Goal: Communication & Community: Answer question/provide support

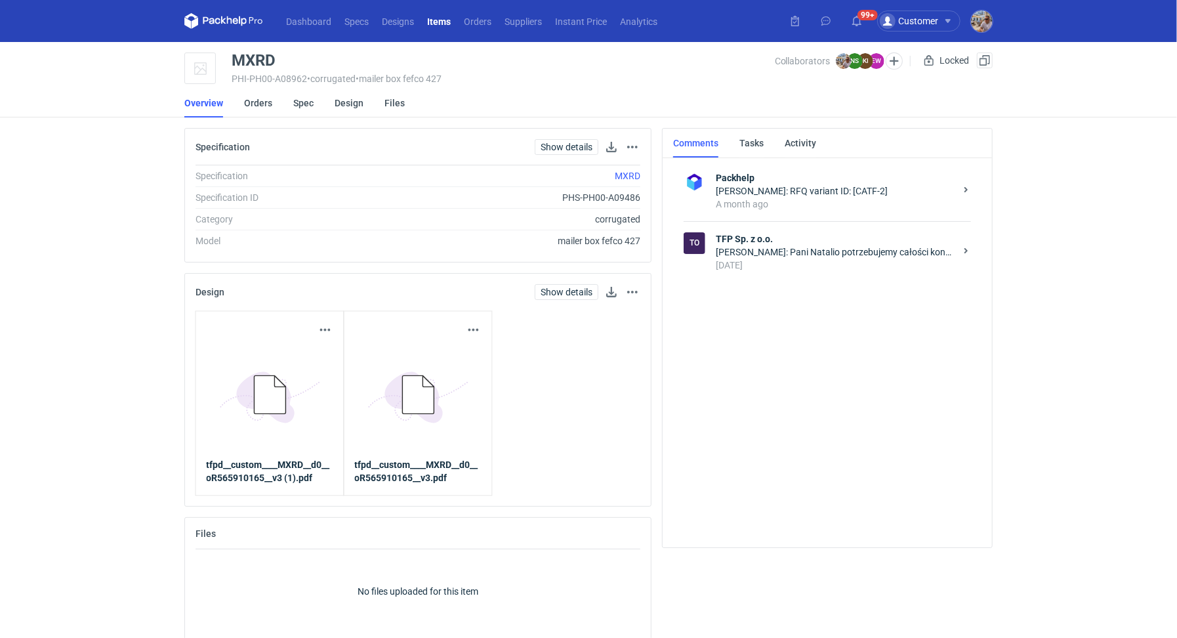
click at [234, 104] on li "Overview" at bounding box center [214, 103] width 60 height 29
click at [255, 106] on link "Orders" at bounding box center [258, 103] width 28 height 29
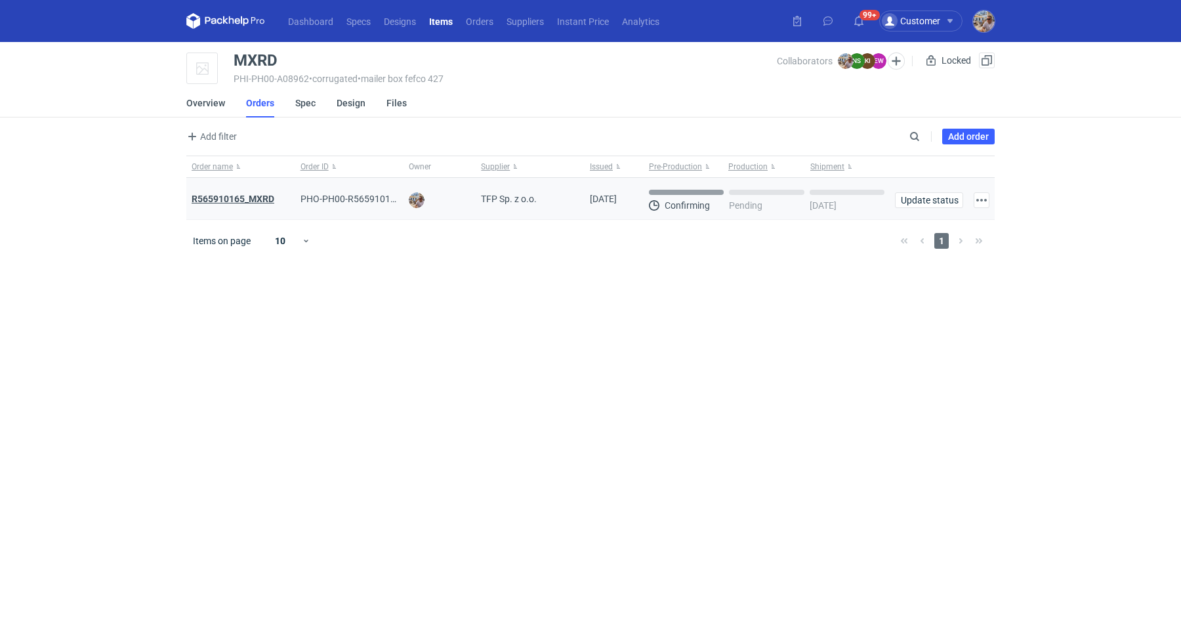
click at [253, 194] on strong "R565910165_MXRD" at bounding box center [233, 199] width 83 height 10
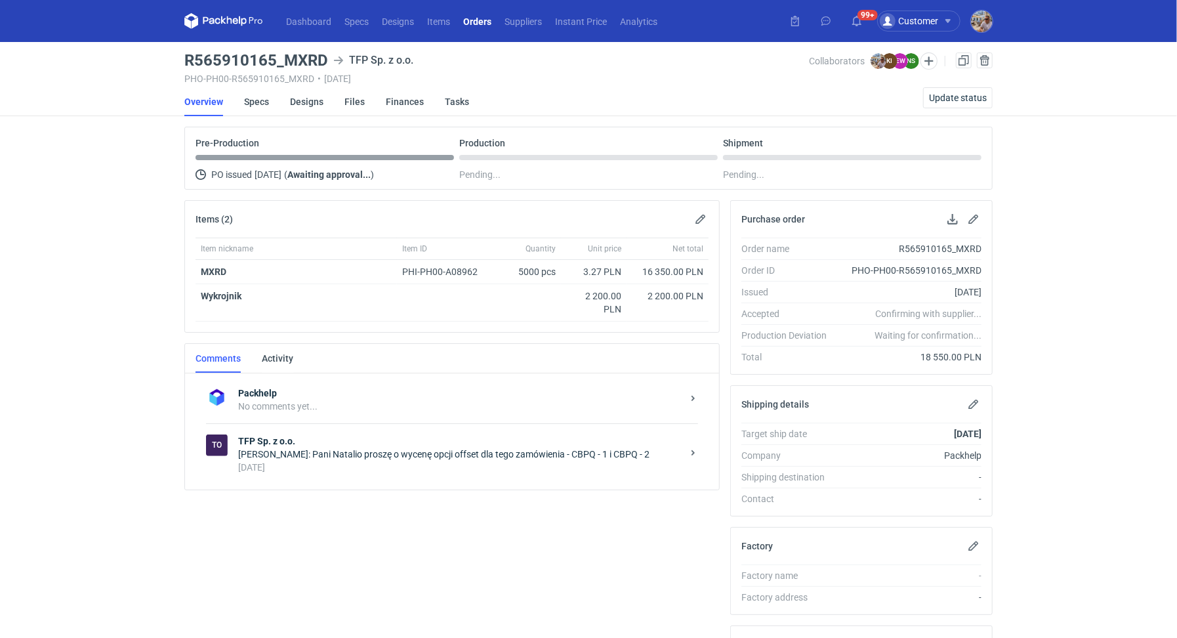
click at [272, 467] on div "6 days ago" at bounding box center [460, 467] width 444 height 13
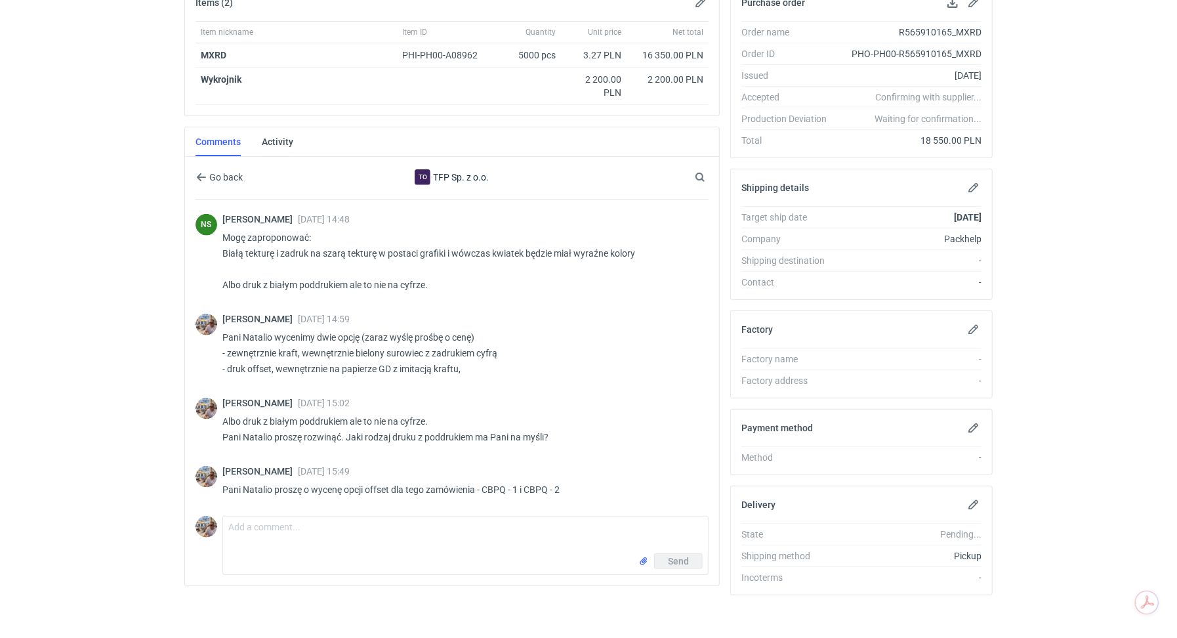
scroll to position [219, 0]
click at [312, 528] on textarea "Comment message" at bounding box center [465, 532] width 485 height 37
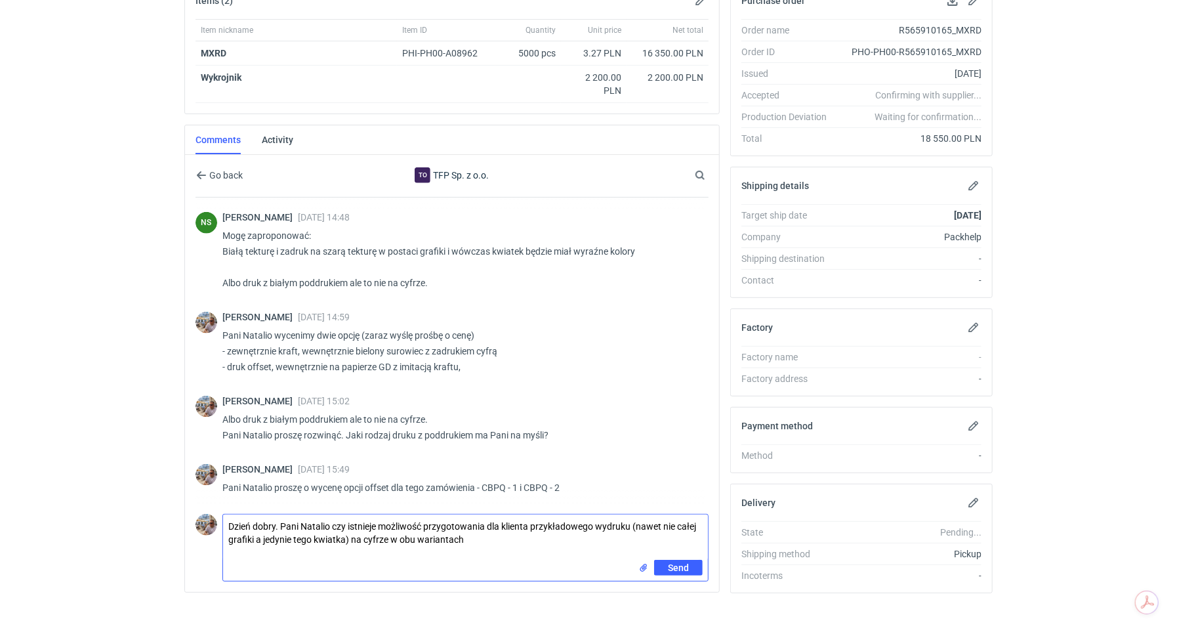
paste textarea "CBPQ - 1 - zadruk cyfrowo z imitacją kraftu na białym wewenetrznie, niepowlekan…"
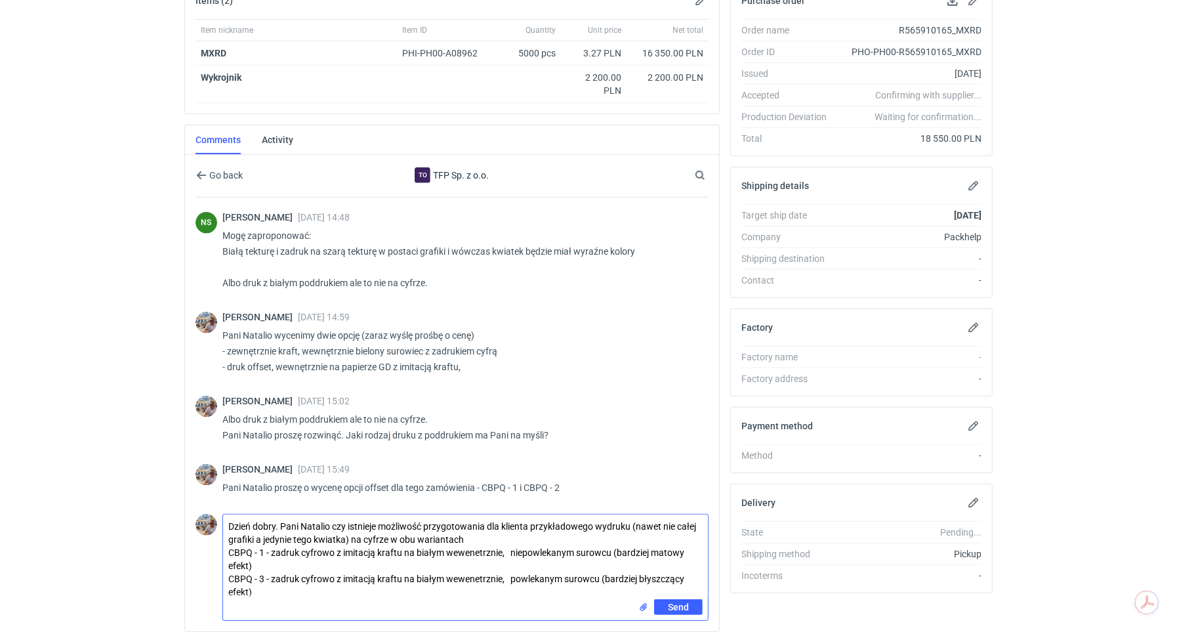
click at [265, 548] on textarea "Dzień dobry. Pani Natalio czy istnieje możliwość przygotowania dla klienta przy…" at bounding box center [465, 556] width 485 height 85
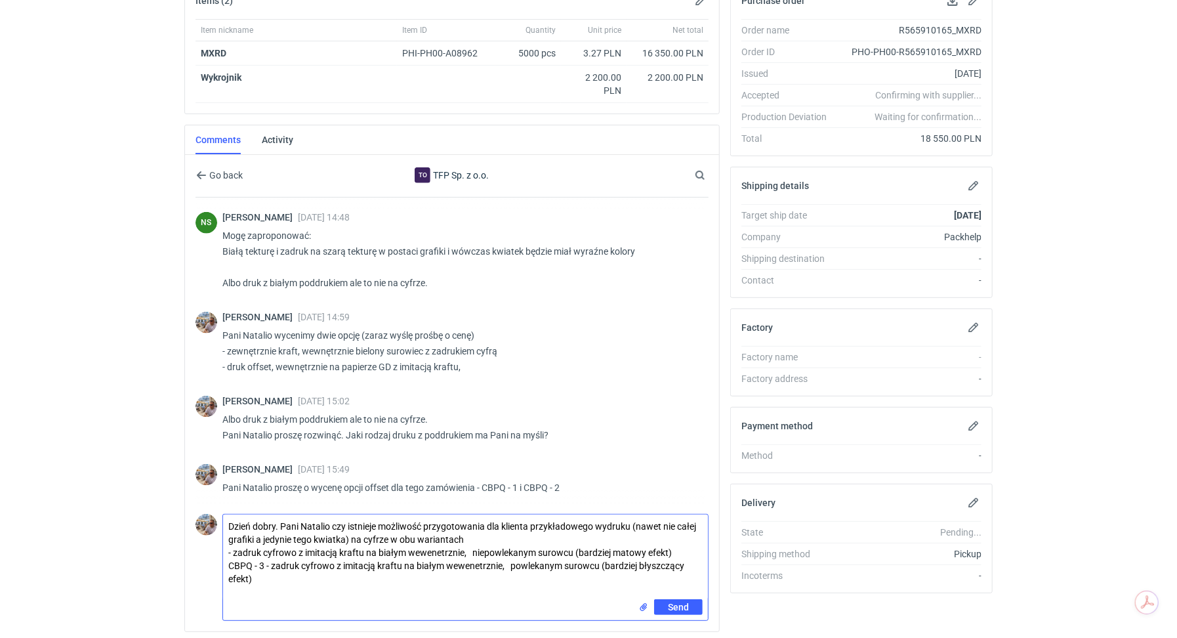
click at [268, 562] on textarea "Dzień dobry. Pani Natalio czy istnieje możliwość przygotowania dla klienta przy…" at bounding box center [465, 556] width 485 height 85
click at [475, 545] on textarea "Dzień dobry. Pani Natalio czy istnieje możliwość przygotowania dla klienta przy…" at bounding box center [465, 556] width 485 height 85
type textarea "Dzień dobry. Pani Natalio czy istnieje możliwość przygotowania dla klienta przy…"
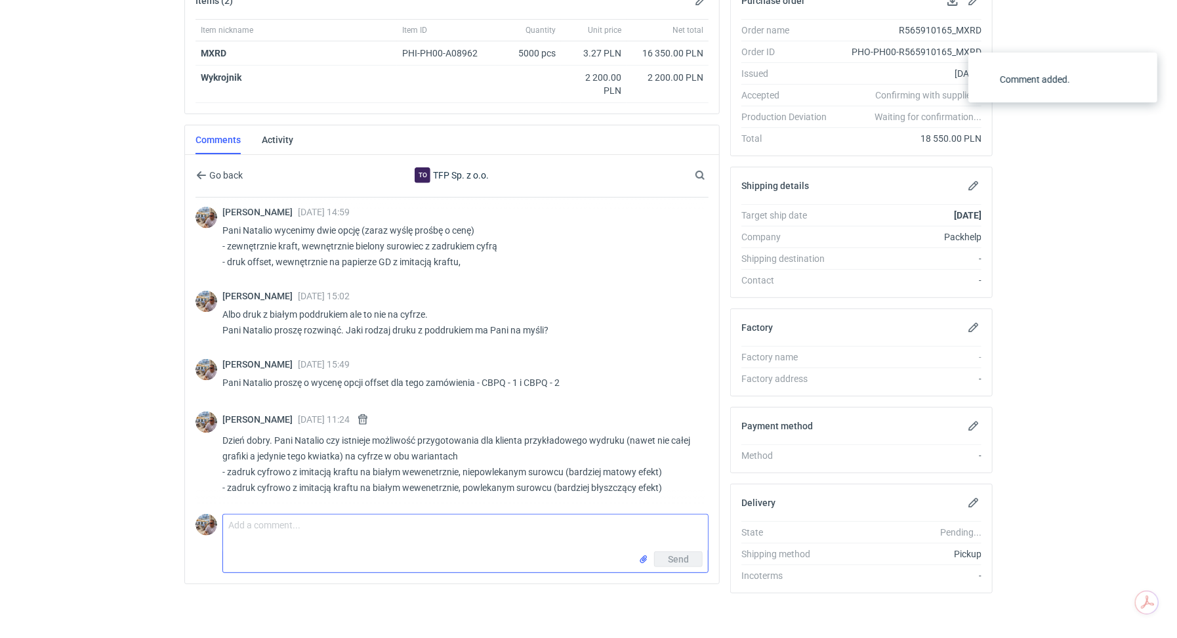
scroll to position [1108, 0]
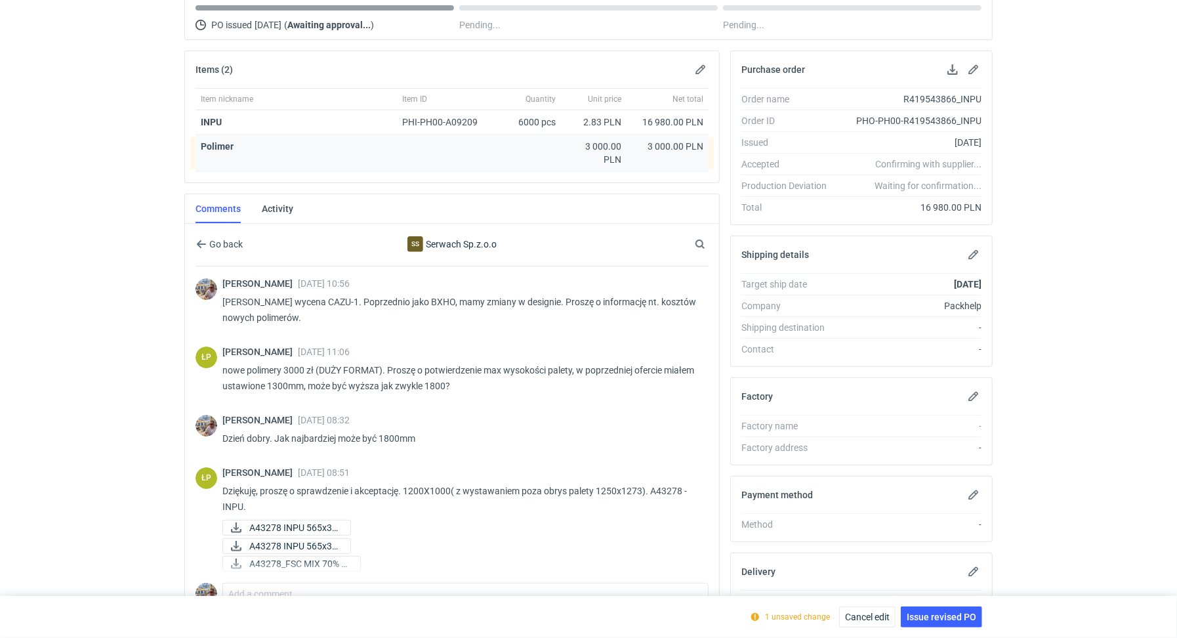
scroll to position [219, 0]
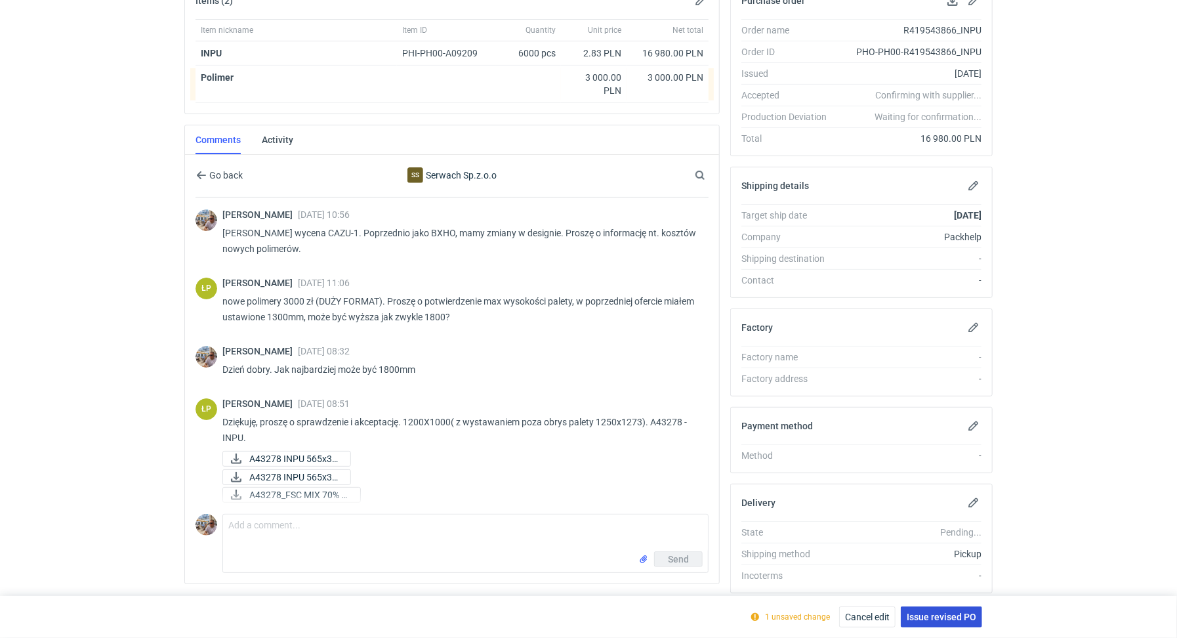
click at [923, 614] on span "Issue revised PO" at bounding box center [942, 616] width 70 height 9
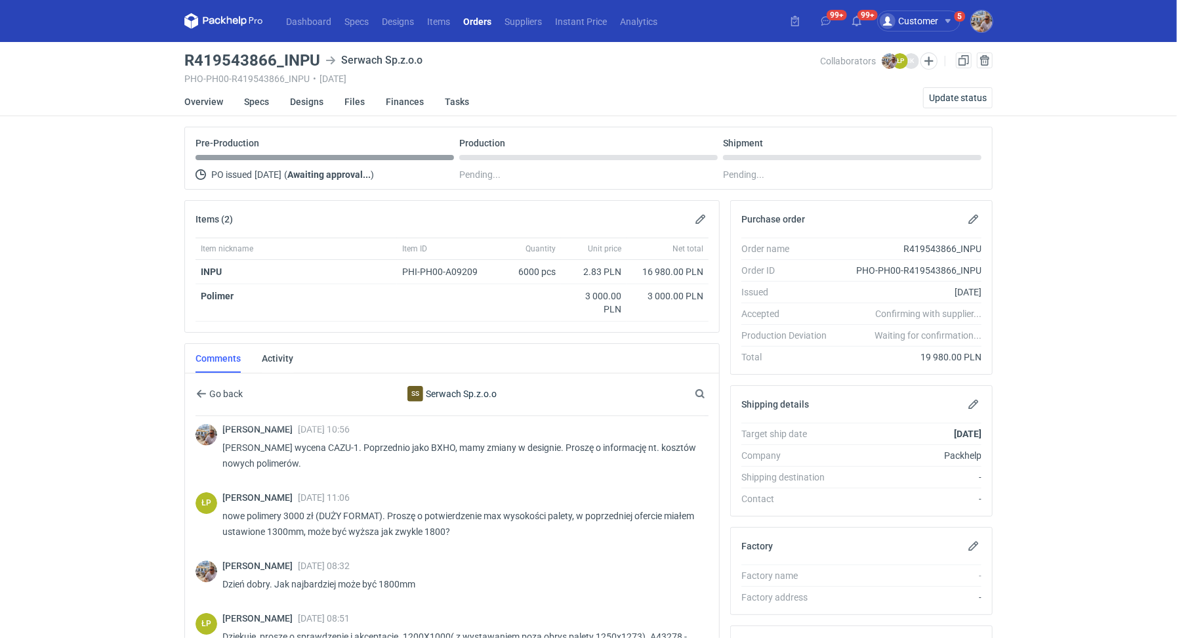
scroll to position [3, 0]
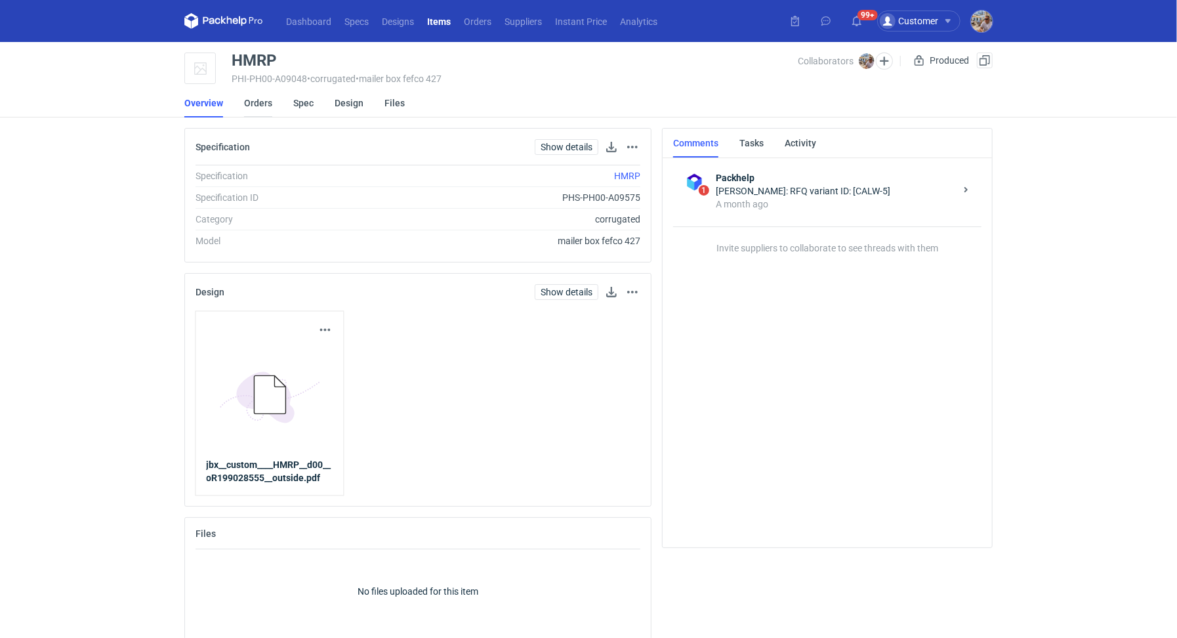
click at [270, 104] on link "Orders" at bounding box center [258, 103] width 28 height 29
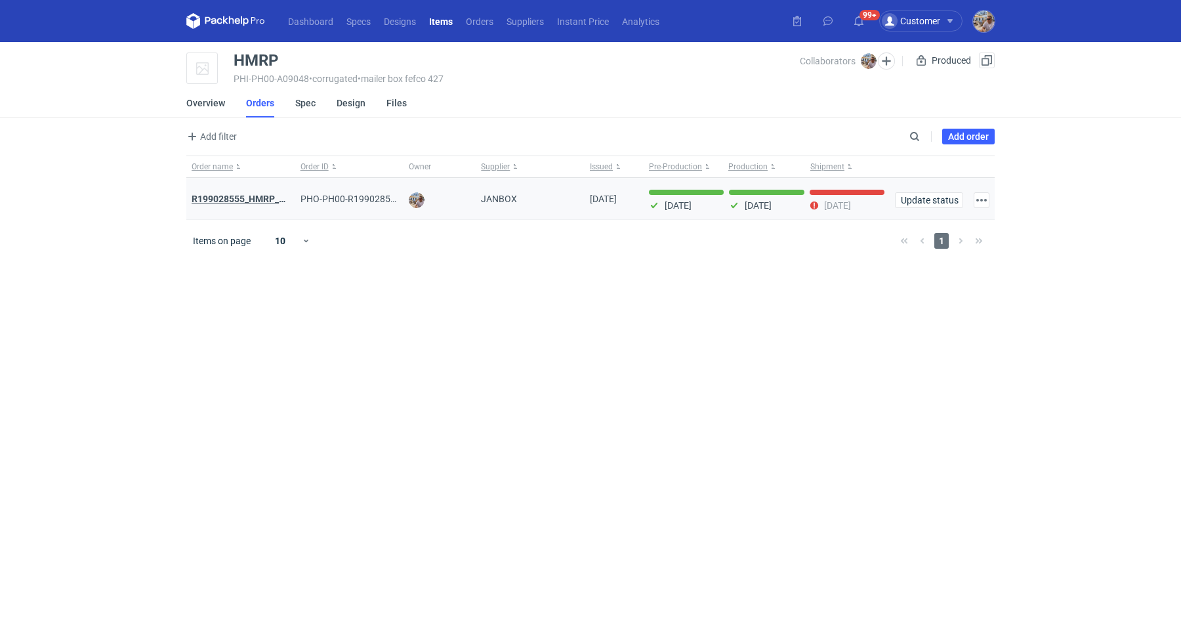
click at [269, 197] on strong "R199028555_HMRP_BKJH_VHKJ_ZOBC" at bounding box center [275, 199] width 167 height 10
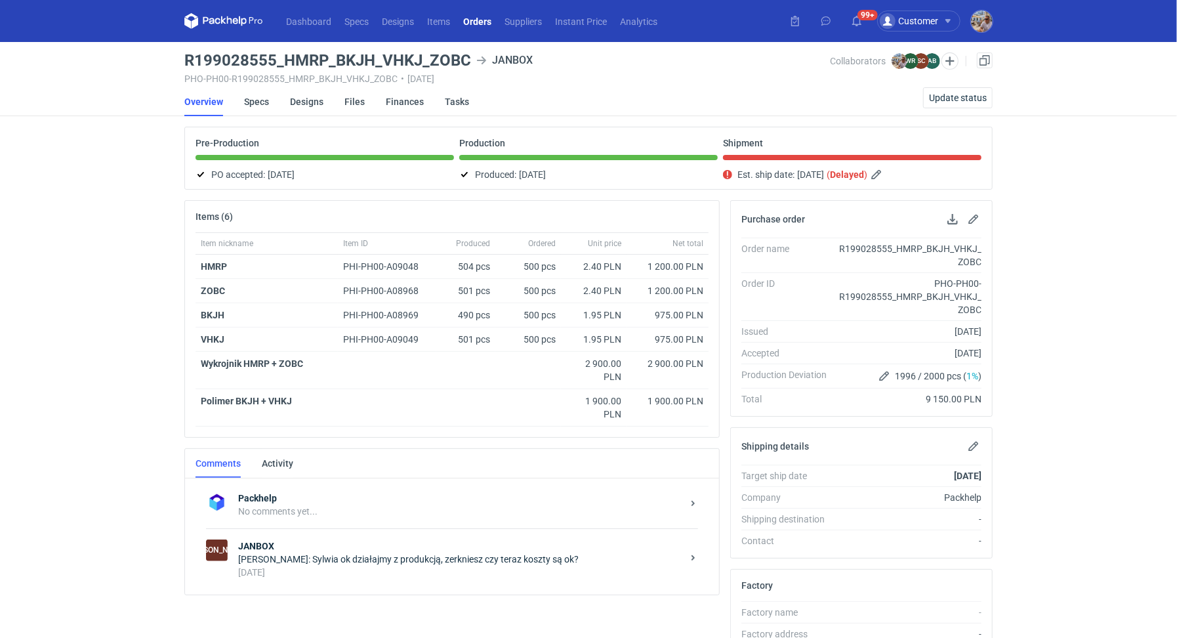
click at [350, 568] on div "19 days ago" at bounding box center [460, 572] width 444 height 13
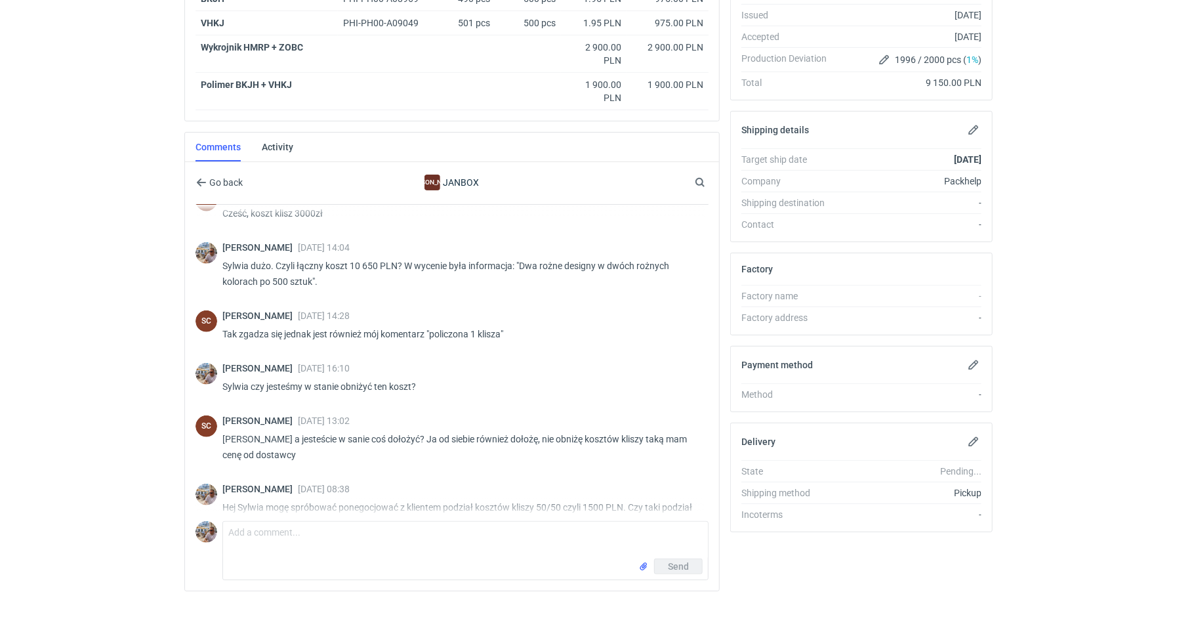
scroll to position [522, 0]
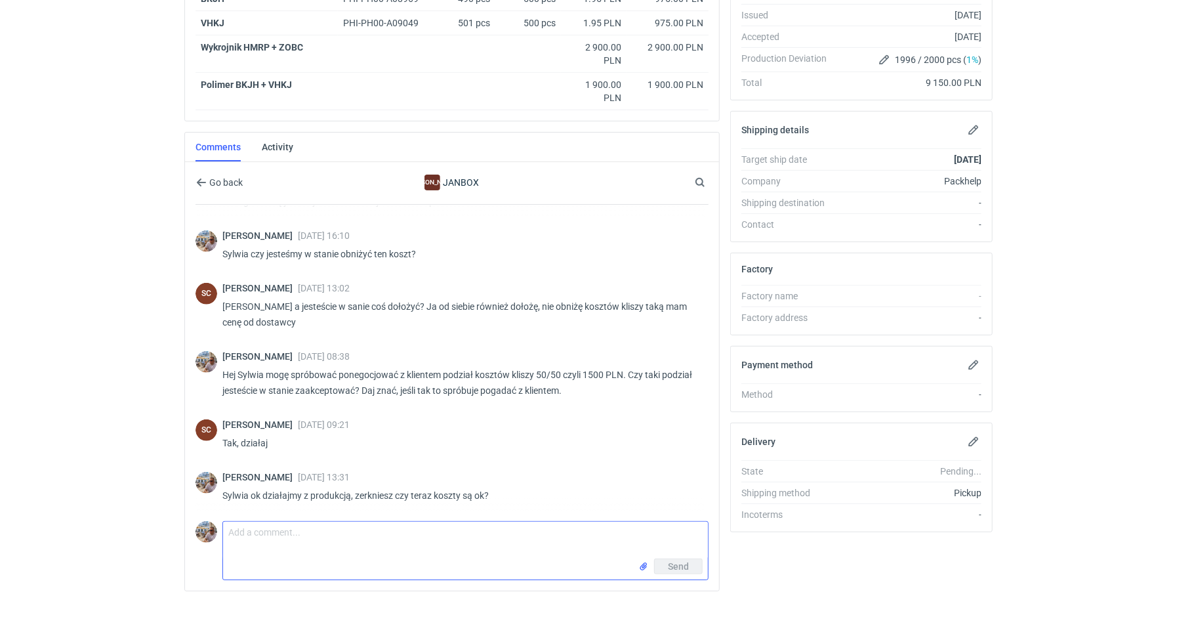
click at [268, 528] on textarea "Comment message" at bounding box center [465, 540] width 485 height 37
type textarea "Hej Sylwia czy produkcja będzie dzisiaj zgłoszona?"
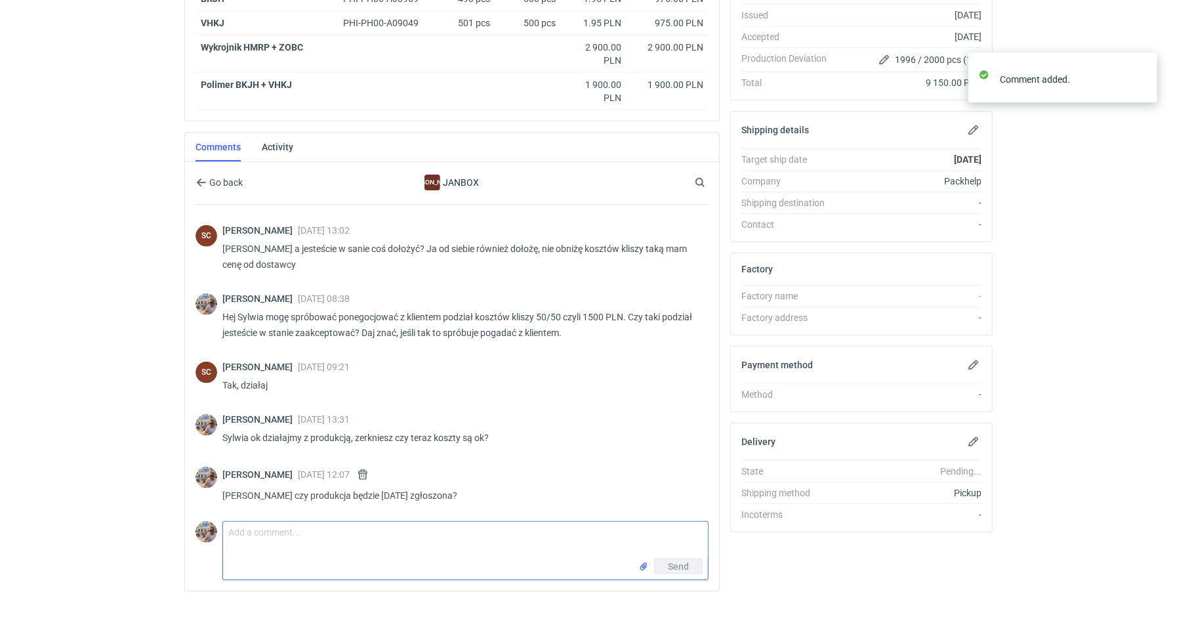
scroll to position [0, 0]
